Goal: Book appointment/travel/reservation

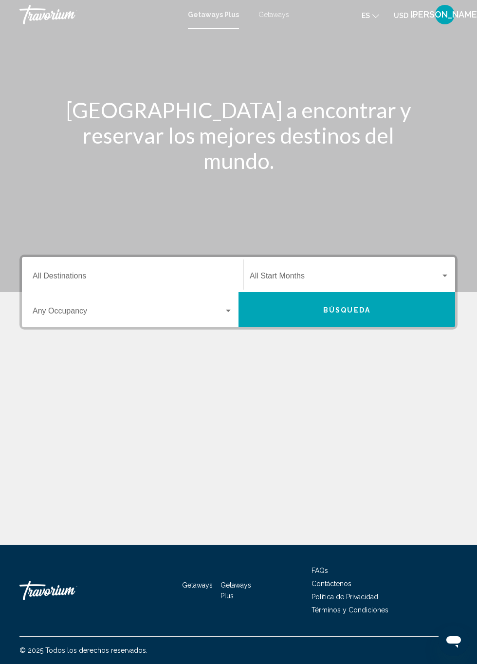
click at [91, 275] on input "Destination All Destinations" at bounding box center [133, 278] width 200 height 9
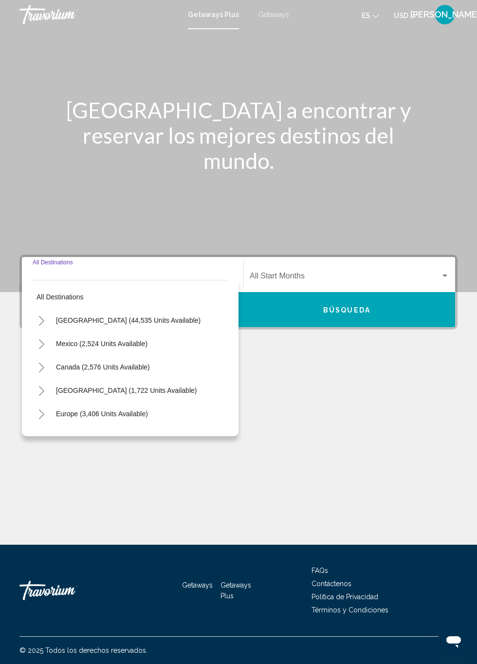
scroll to position [56, 0]
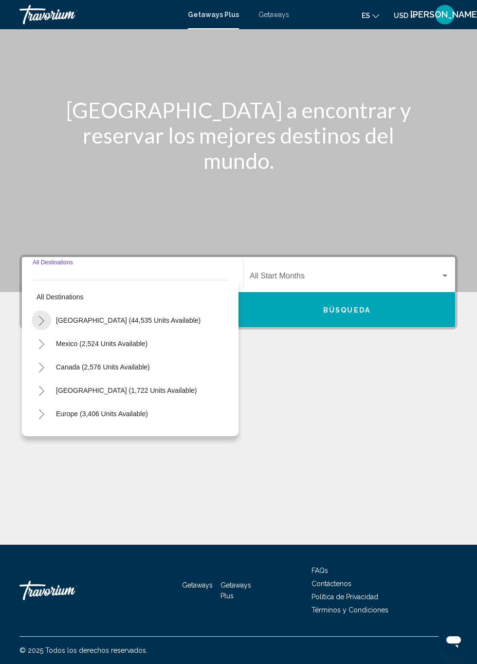
click at [40, 316] on icon "Toggle United States (44,535 units available)" at bounding box center [41, 321] width 7 height 10
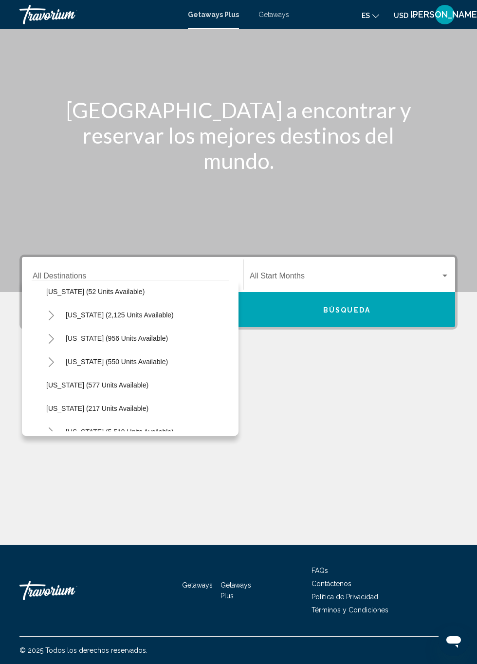
scroll to position [777, 0]
click at [79, 350] on button "[US_STATE] (550 units available)" at bounding box center [117, 361] width 112 height 22
type input "**********"
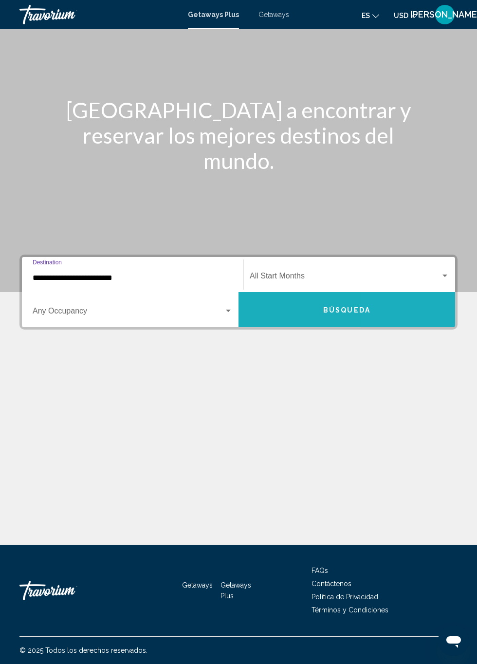
click at [388, 292] on button "Búsqueda" at bounding box center [347, 309] width 217 height 35
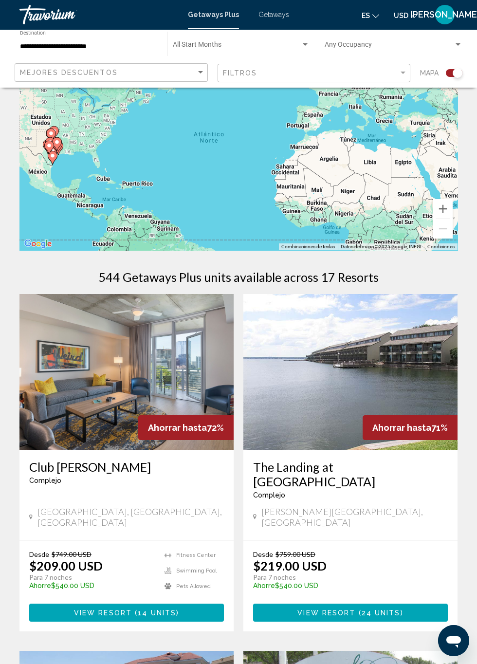
scroll to position [42, 0]
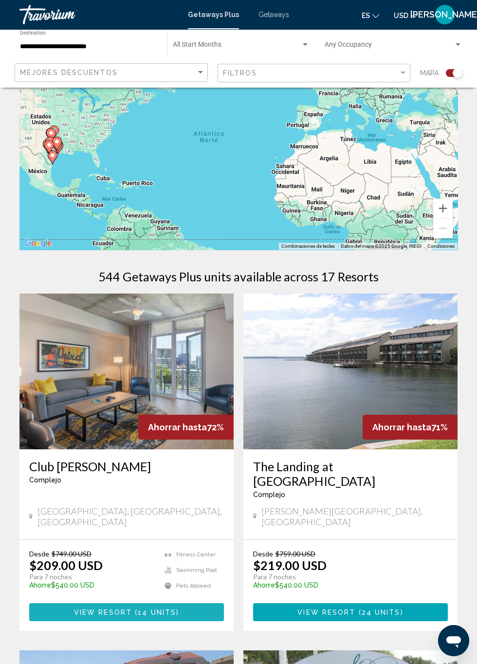
click at [89, 603] on button "View Resort ( 14 units )" at bounding box center [126, 612] width 195 height 18
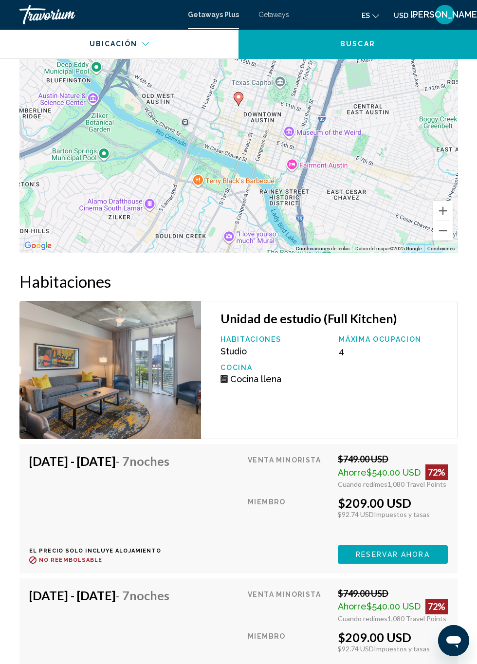
scroll to position [1868, 0]
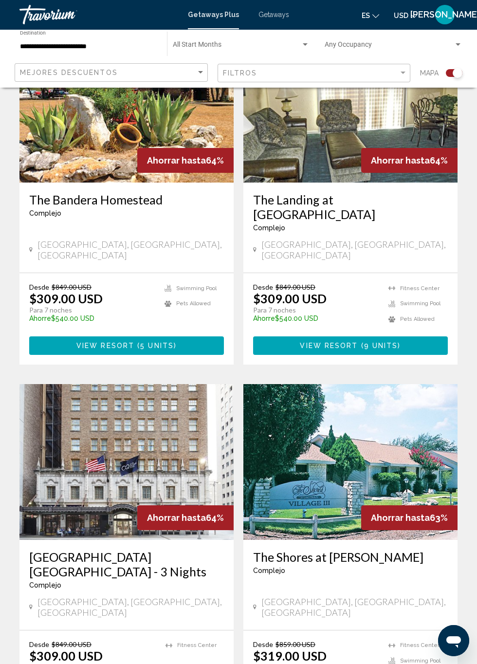
scroll to position [1708, 0]
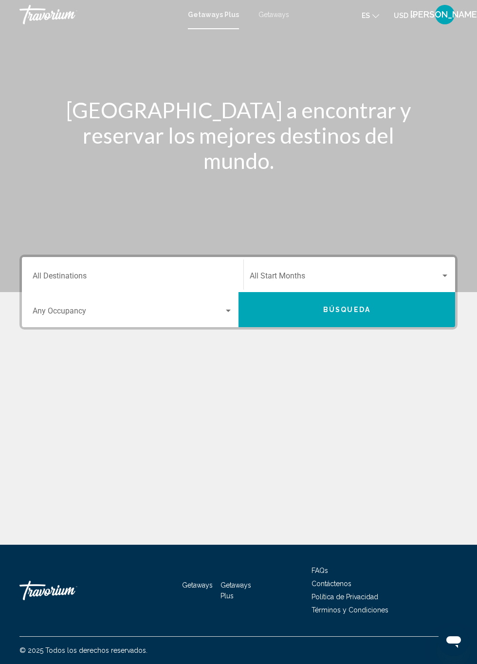
click at [93, 276] on input "Destination All Destinations" at bounding box center [133, 278] width 200 height 9
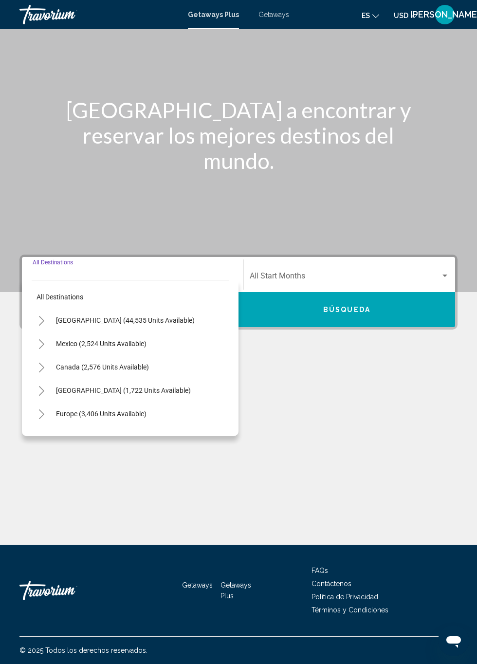
scroll to position [56, 0]
click at [34, 311] on button "Toggle United States (44,535 units available)" at bounding box center [41, 320] width 19 height 19
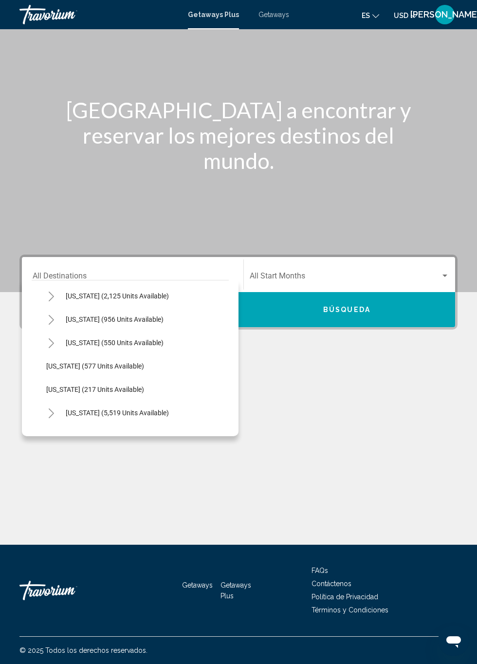
scroll to position [796, 0]
click at [114, 338] on span "[US_STATE] (550 units available)" at bounding box center [115, 342] width 98 height 8
type input "**********"
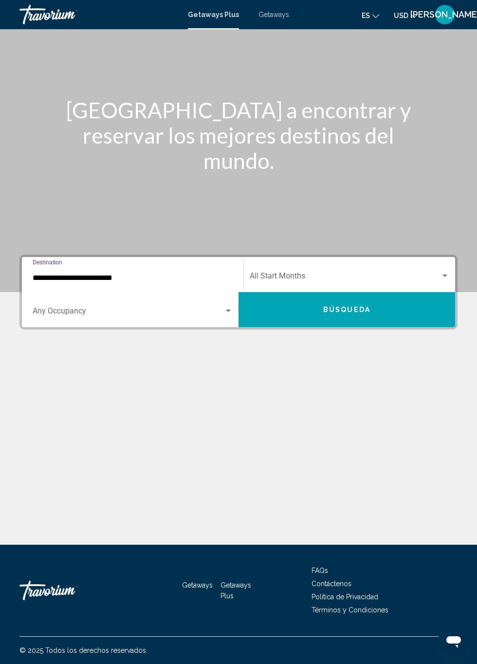
click at [445, 275] on div "Search widget" at bounding box center [445, 276] width 5 height 2
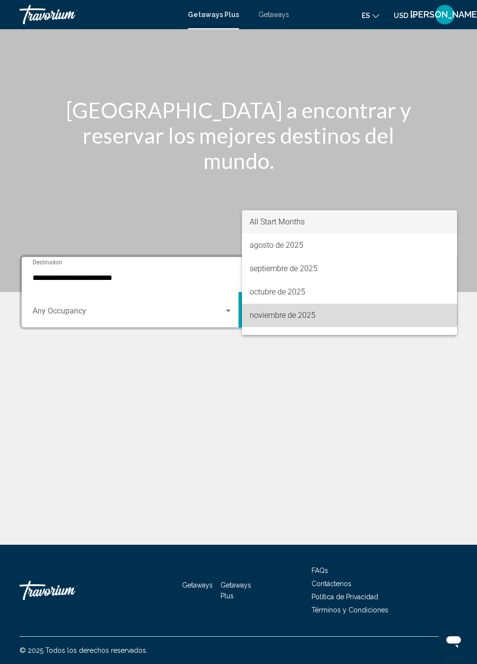
click at [306, 316] on span "noviembre de 2025" at bounding box center [350, 315] width 200 height 23
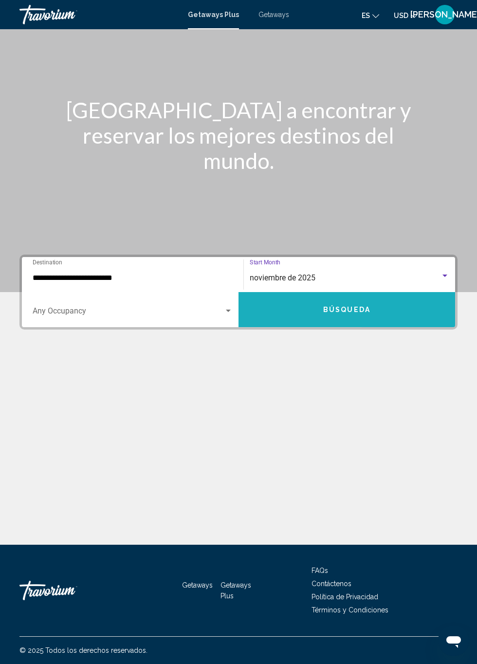
click at [395, 292] on button "Búsqueda" at bounding box center [347, 309] width 217 height 35
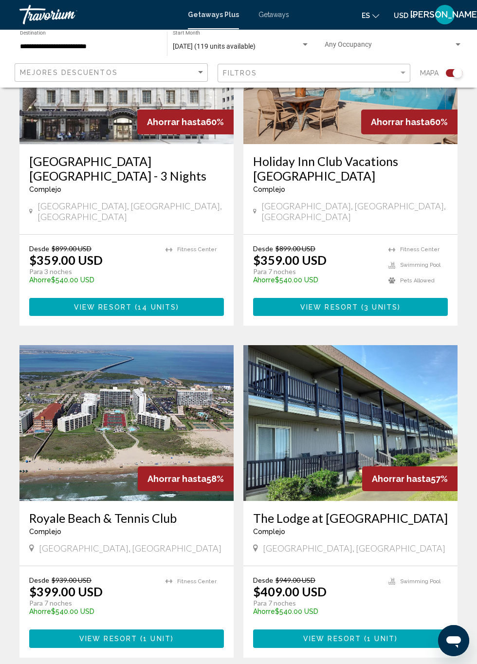
scroll to position [1404, 0]
click at [80, 386] on img "Main content" at bounding box center [126, 423] width 214 height 156
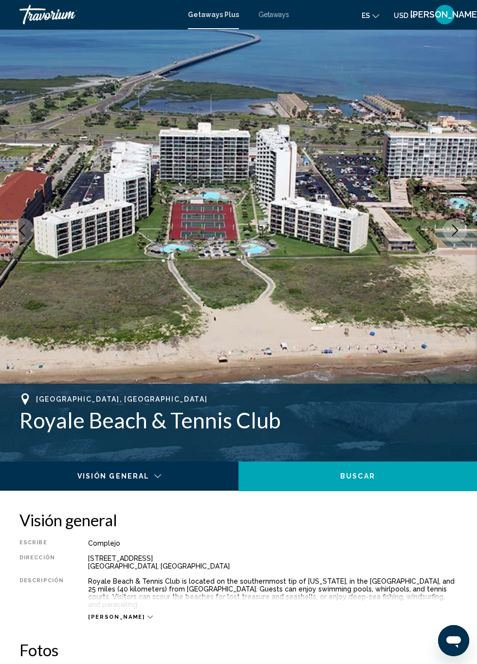
scroll to position [31, 0]
click at [194, 179] on img "Main content" at bounding box center [238, 230] width 477 height 463
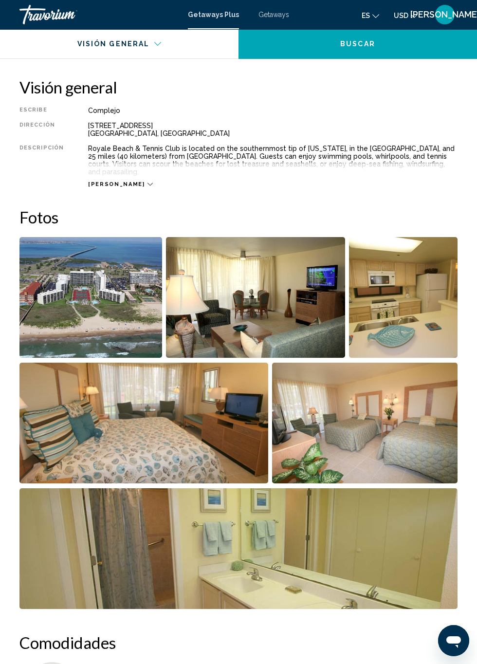
scroll to position [464, 0]
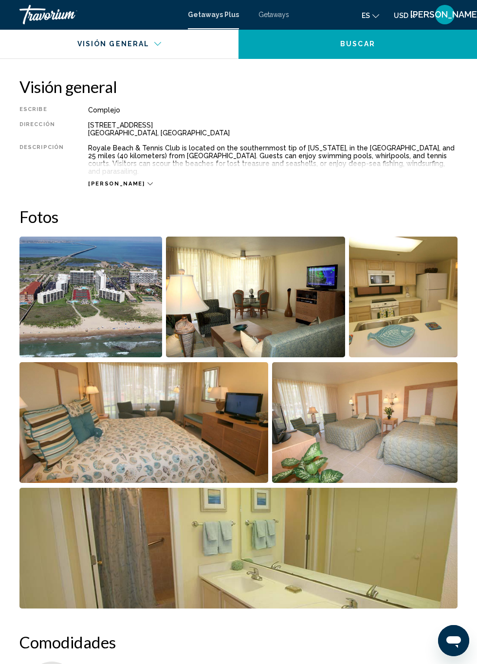
click at [429, 298] on img "Open full-screen image slider" at bounding box center [403, 297] width 109 height 121
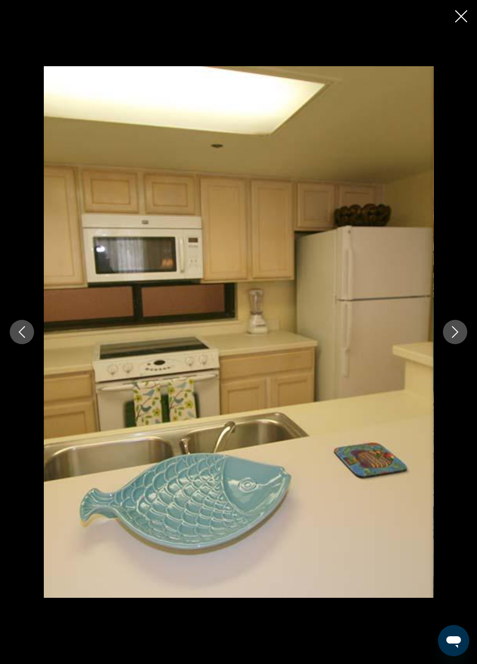
click at [451, 338] on icon "Next image" at bounding box center [455, 332] width 12 height 12
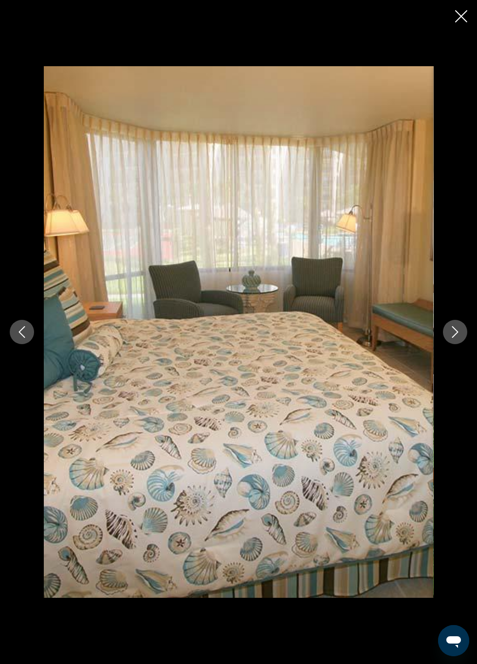
click at [446, 344] on button "Next image" at bounding box center [455, 332] width 24 height 24
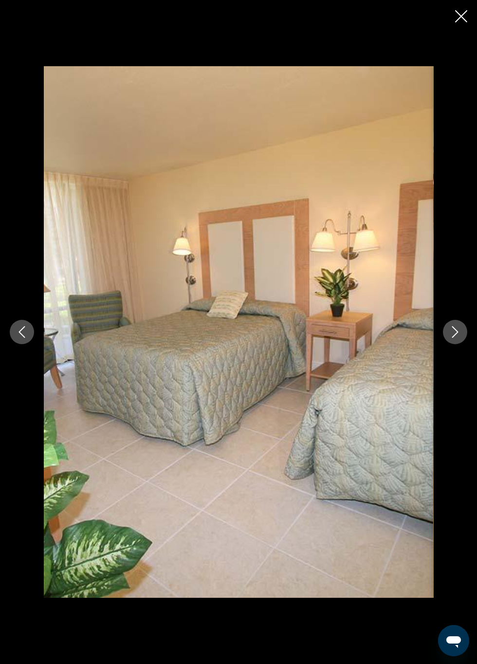
click at [459, 338] on icon "Next image" at bounding box center [455, 332] width 12 height 12
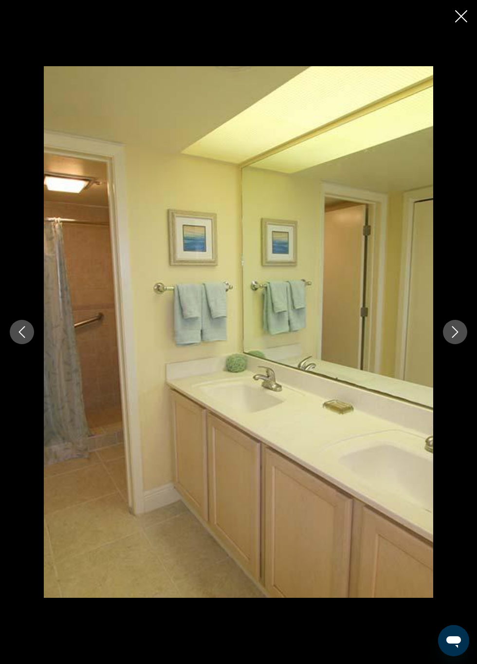
click at [445, 344] on button "Next image" at bounding box center [455, 332] width 24 height 24
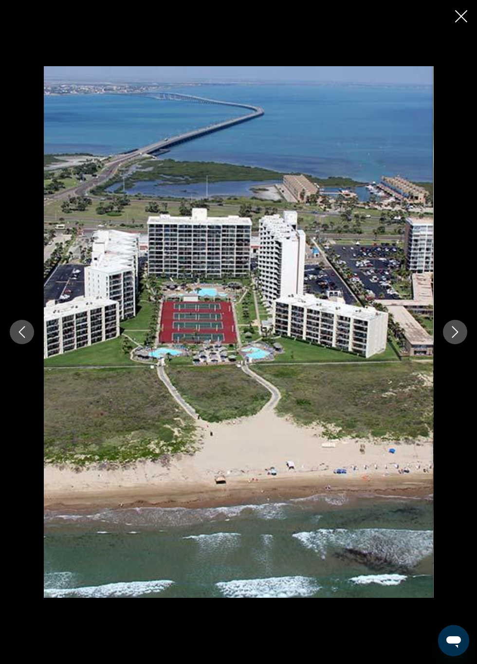
click at [465, 16] on icon "Close slideshow" at bounding box center [461, 16] width 12 height 12
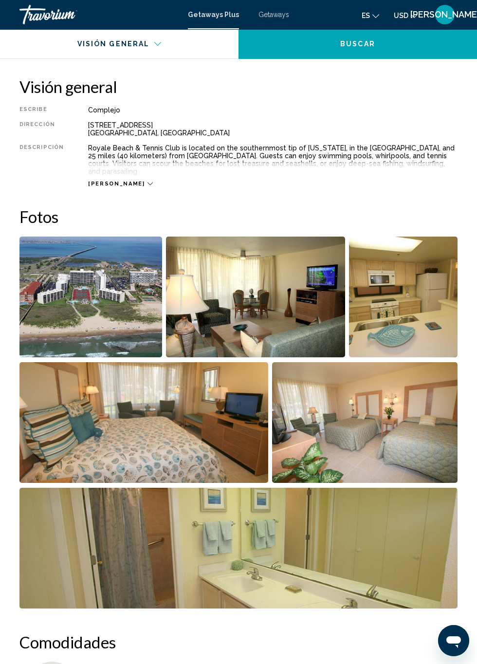
click at [455, 10] on button "[PERSON_NAME]" at bounding box center [444, 14] width 25 height 20
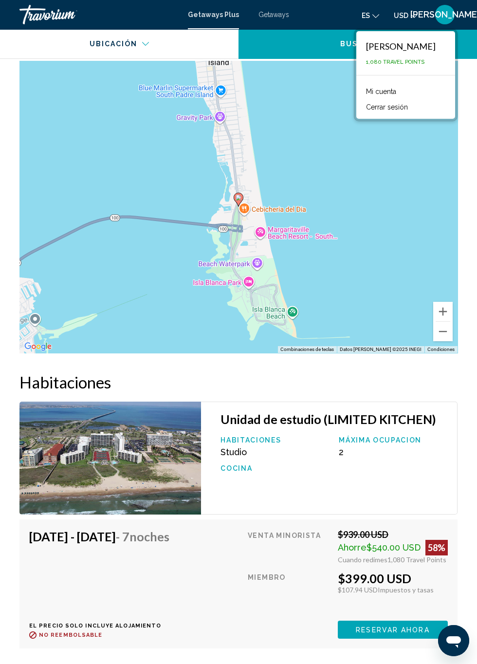
scroll to position [1633, 0]
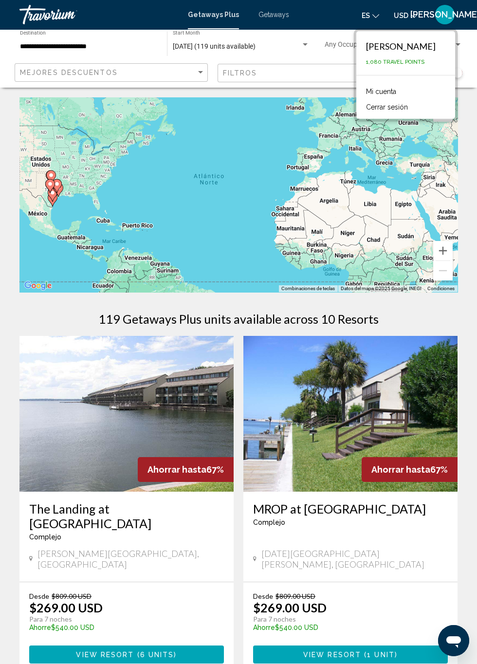
click at [377, 437] on img "Main content" at bounding box center [350, 414] width 214 height 156
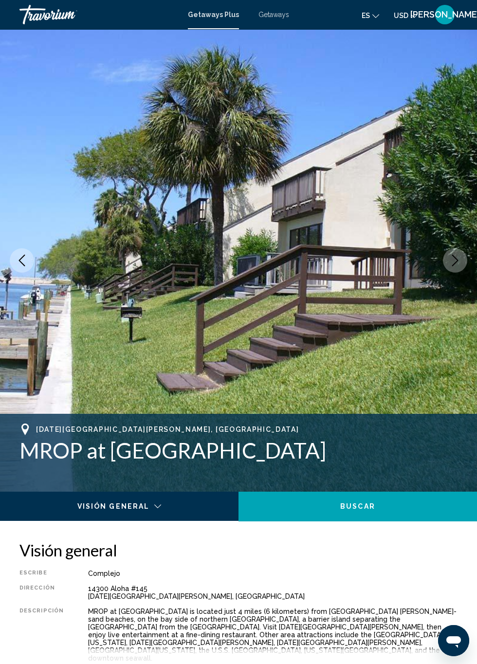
click at [454, 251] on button "Next image" at bounding box center [455, 260] width 24 height 24
click at [457, 251] on button "Next image" at bounding box center [455, 260] width 24 height 24
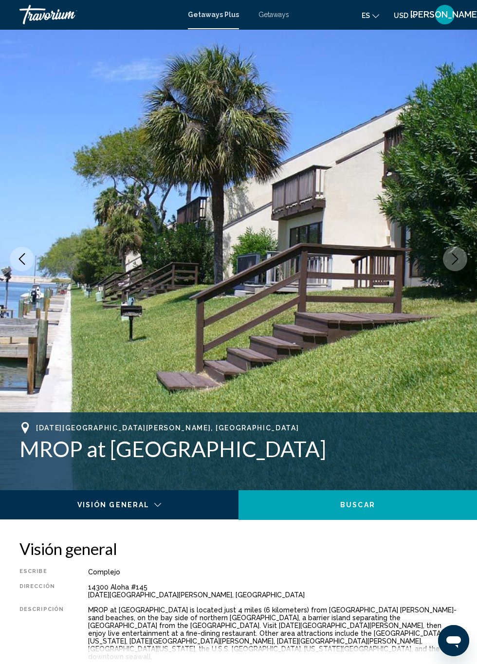
scroll to position [2, 0]
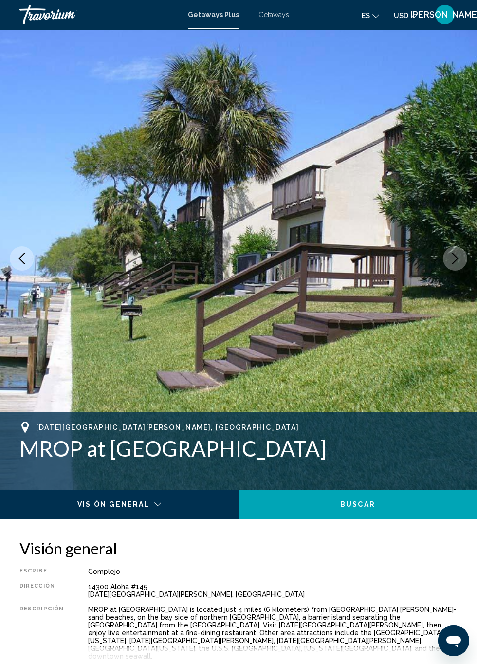
click at [452, 260] on icon "Next image" at bounding box center [455, 259] width 12 height 12
click at [456, 260] on icon "Next image" at bounding box center [455, 259] width 6 height 12
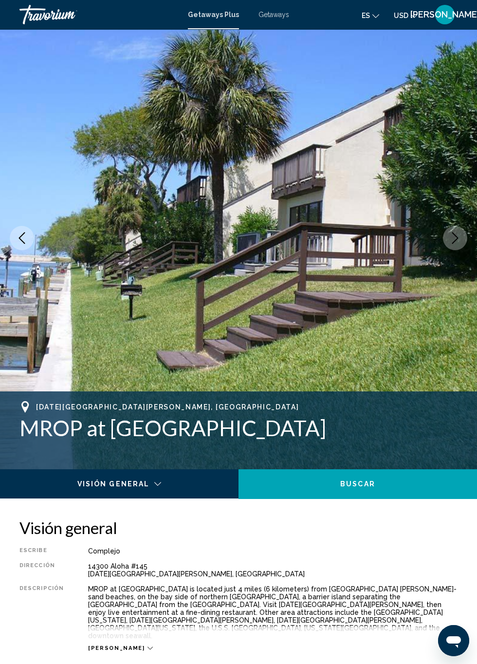
scroll to position [0, 0]
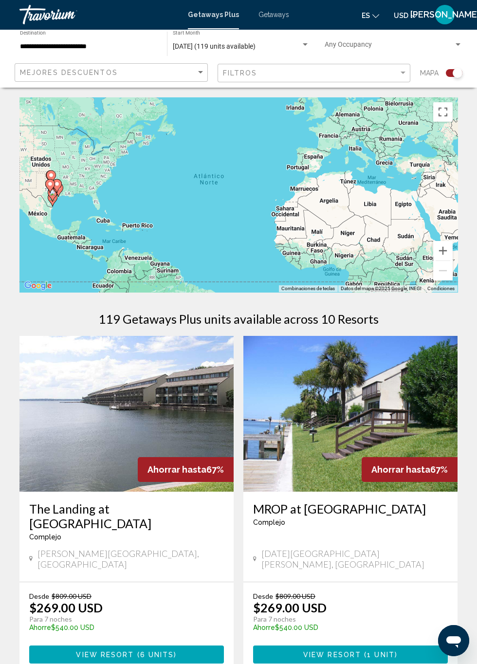
click at [97, 447] on img "Main content" at bounding box center [126, 414] width 214 height 156
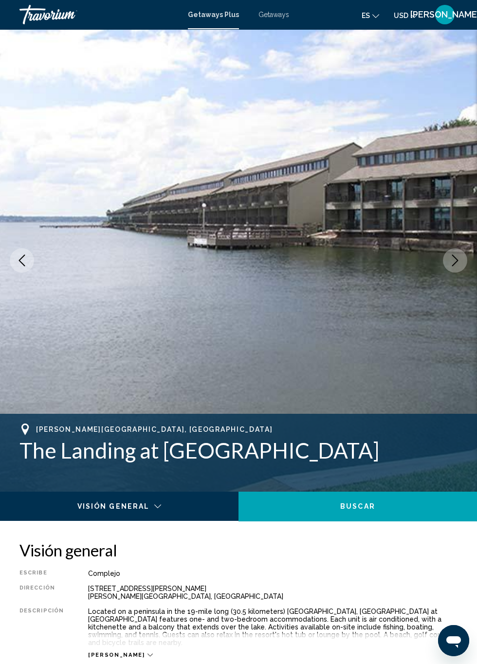
click at [458, 253] on button "Next image" at bounding box center [455, 260] width 24 height 24
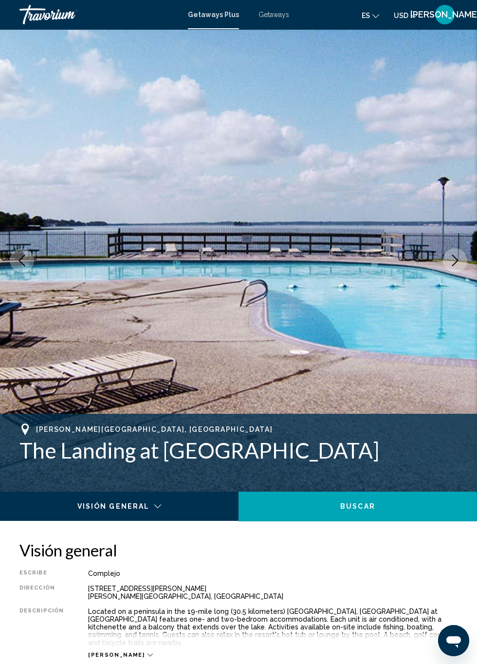
click at [454, 258] on icon "Next image" at bounding box center [455, 261] width 12 height 12
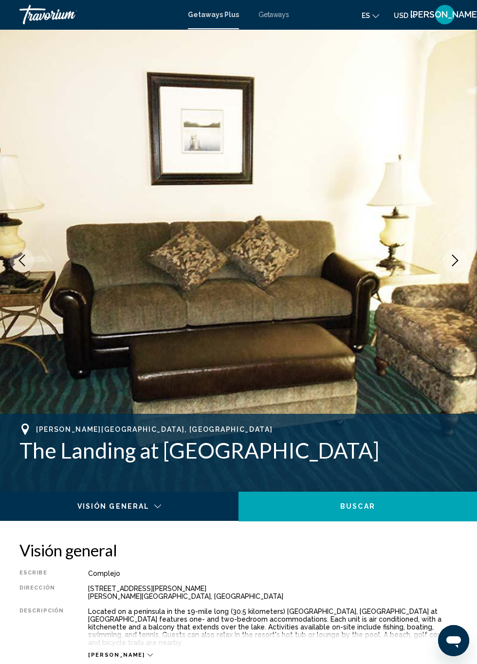
click at [456, 261] on icon "Next image" at bounding box center [455, 261] width 12 height 12
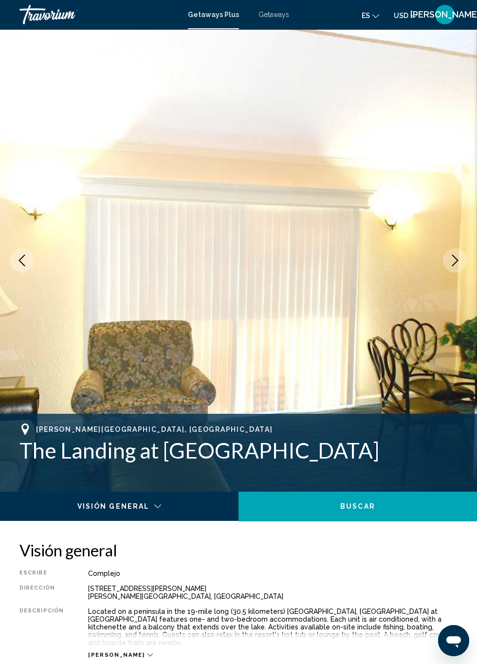
click at [454, 261] on icon "Next image" at bounding box center [455, 261] width 12 height 12
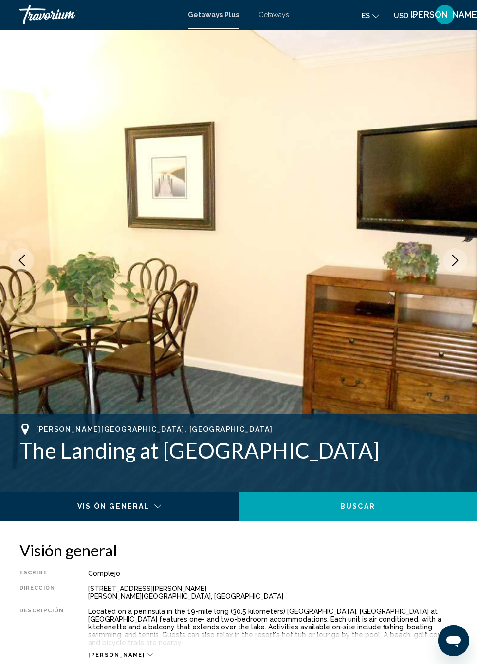
click at [455, 257] on icon "Next image" at bounding box center [455, 261] width 6 height 12
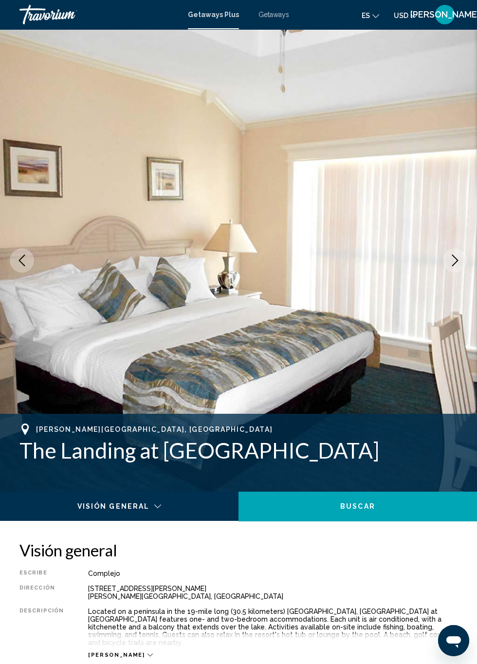
click at [456, 261] on icon "Next image" at bounding box center [455, 261] width 12 height 12
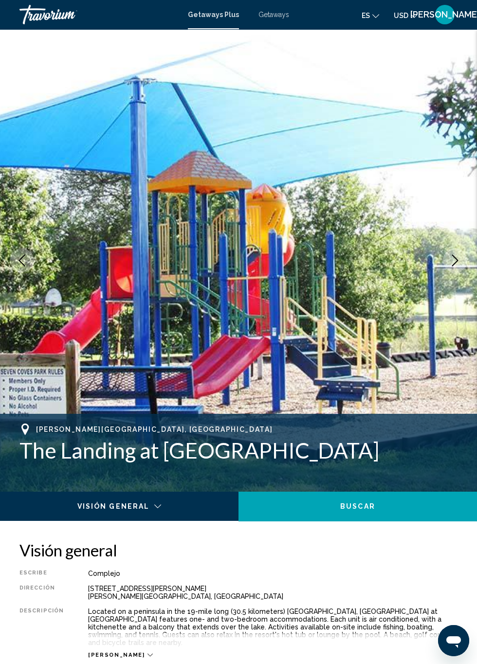
click at [458, 256] on icon "Next image" at bounding box center [455, 261] width 12 height 12
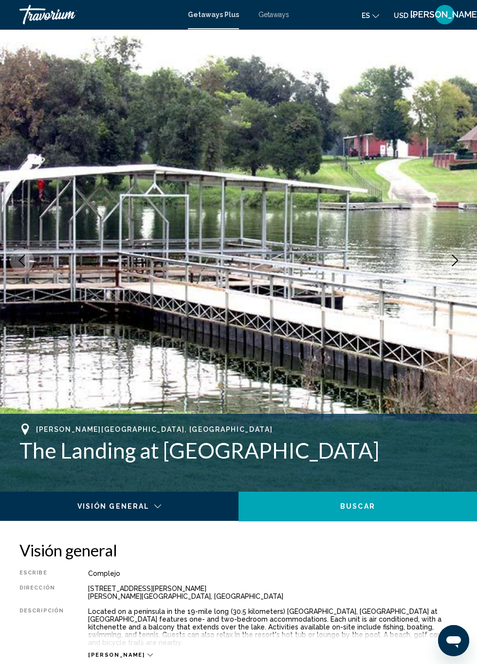
click at [457, 251] on button "Next image" at bounding box center [455, 260] width 24 height 24
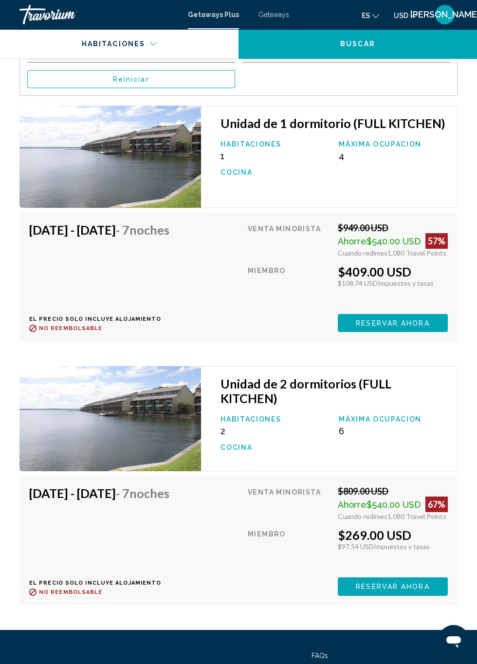
scroll to position [1898, 0]
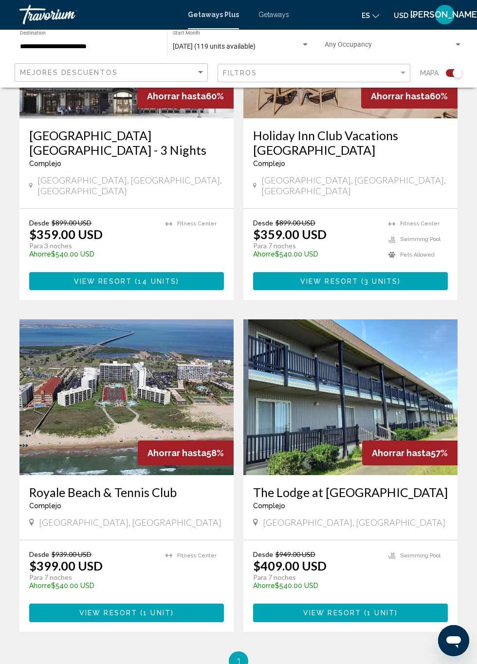
scroll to position [1445, 0]
